Goal: Task Accomplishment & Management: Complete application form

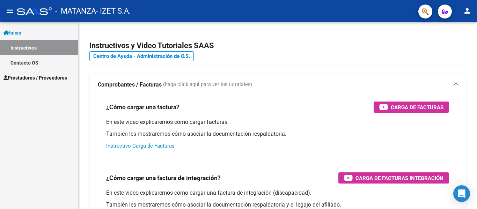
click at [21, 34] on span "Inicio" at bounding box center [12, 33] width 18 height 8
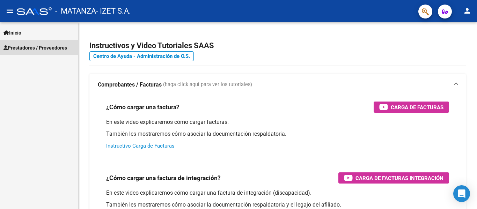
click at [34, 45] on span "Prestadores / Proveedores" at bounding box center [35, 48] width 64 height 8
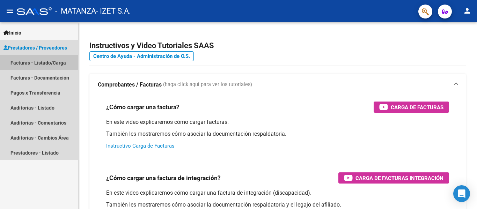
click at [37, 60] on link "Facturas - Listado/Carga" at bounding box center [39, 62] width 78 height 15
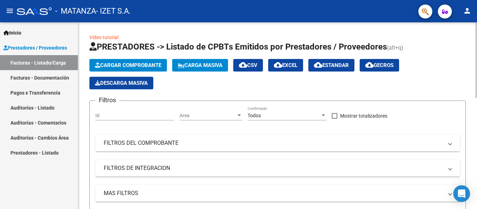
click at [136, 63] on span "Cargar Comprobante" at bounding box center [128, 65] width 66 height 6
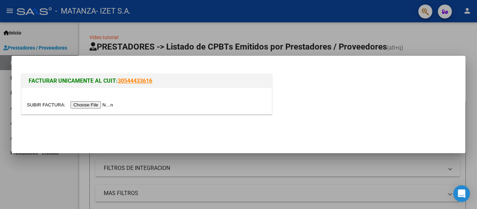
click at [96, 101] on input "file" at bounding box center [71, 104] width 88 height 7
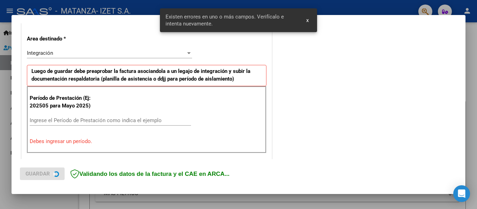
scroll to position [162, 0]
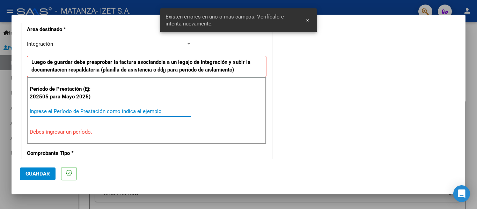
click at [53, 112] on input "Ingrese el Período de Prestación como indica el ejemplo" at bounding box center [110, 111] width 161 height 6
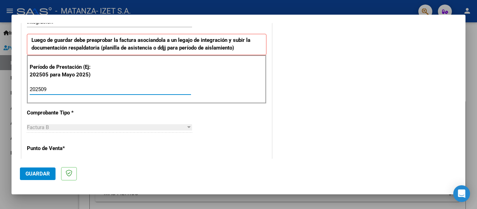
scroll to position [267, 0]
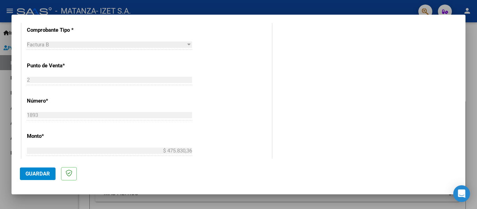
type input "202509"
click at [38, 174] on span "Guardar" at bounding box center [37, 174] width 24 height 6
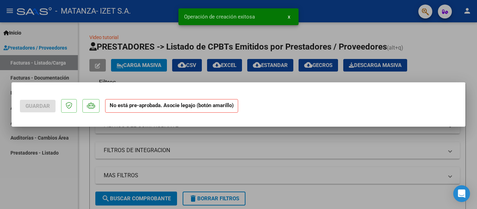
scroll to position [0, 0]
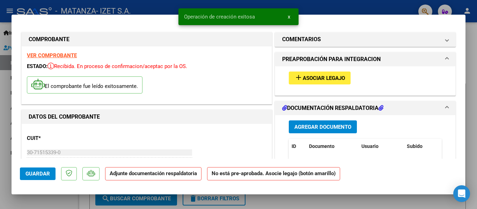
click at [310, 80] on span "Asociar Legajo" at bounding box center [324, 78] width 42 height 6
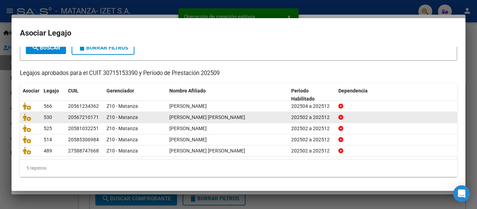
scroll to position [48, 0]
click at [29, 116] on icon at bounding box center [27, 118] width 8 height 8
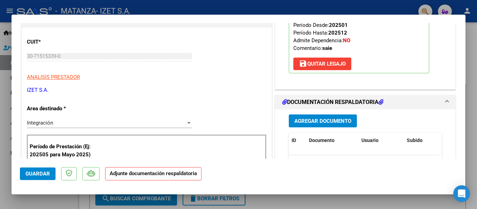
scroll to position [140, 0]
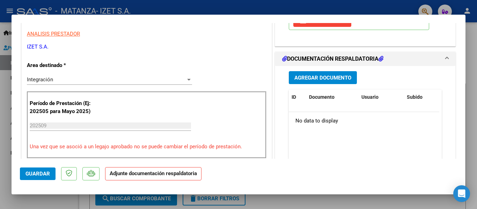
click at [311, 80] on span "Agregar Documento" at bounding box center [322, 78] width 57 height 6
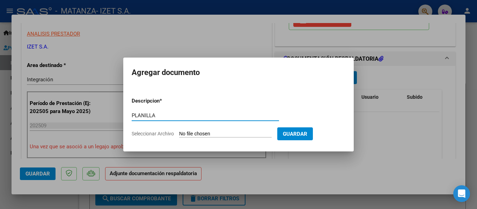
type input "PLANILLA"
click at [205, 135] on input "Seleccionar Archivo" at bounding box center [225, 134] width 93 height 7
type input "C:\fakepath\PLANILLA_56724017_RAMIREZ_SEPTIEMBRE.pdf"
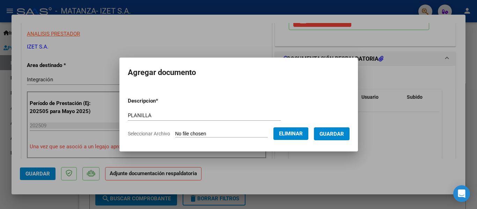
click at [334, 131] on span "Guardar" at bounding box center [332, 134] width 24 height 6
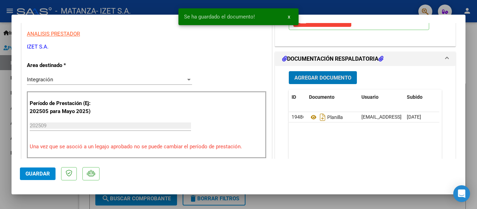
click at [319, 80] on span "Agregar Documento" at bounding box center [322, 78] width 57 height 6
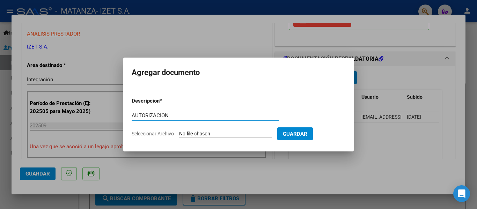
type input "AUTORIZACION"
click at [206, 133] on input "Seleccionar Archivo" at bounding box center [225, 134] width 93 height 7
type input "C:\fakepath\[PERSON_NAME] AUTORIZACION FEB-DIC.pdf"
click at [132, 97] on p "Descripcion *" at bounding box center [164, 101] width 64 height 8
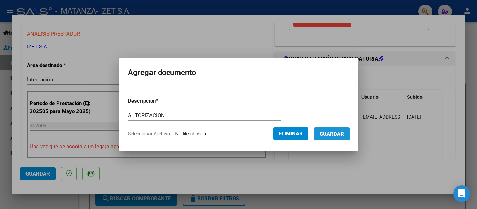
click at [323, 130] on button "Guardar" at bounding box center [332, 133] width 36 height 13
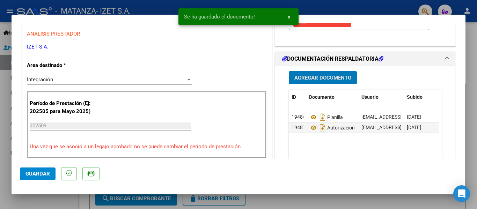
click at [46, 174] on span "Guardar" at bounding box center [37, 174] width 24 height 6
click at [43, 197] on div at bounding box center [238, 104] width 477 height 209
type input "$ 0,00"
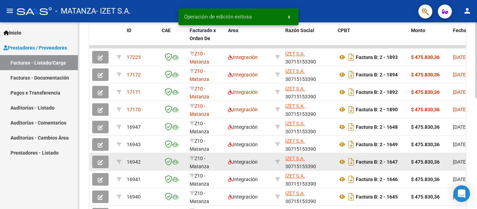
scroll to position [169, 0]
